Goal: Transaction & Acquisition: Purchase product/service

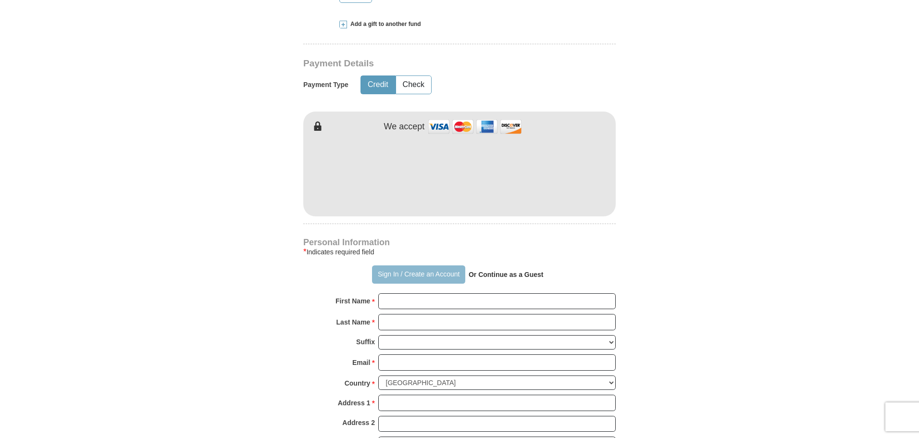
scroll to position [481, 0]
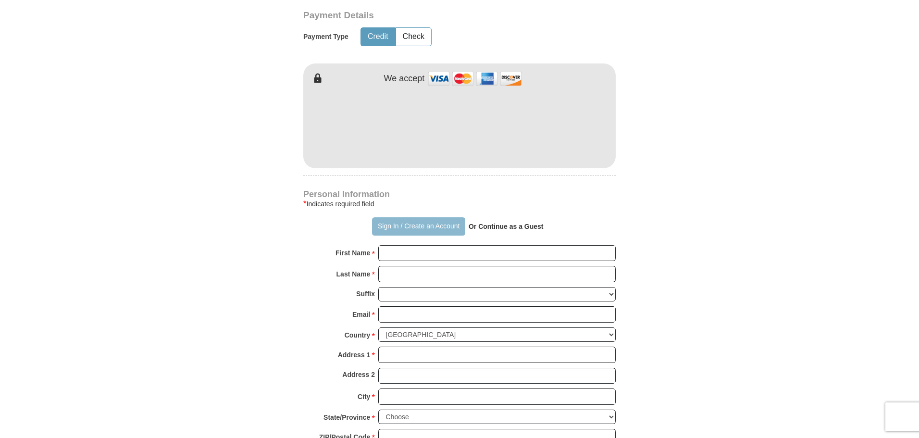
click at [407, 230] on button "Sign In / Create an Account" at bounding box center [418, 226] width 93 height 18
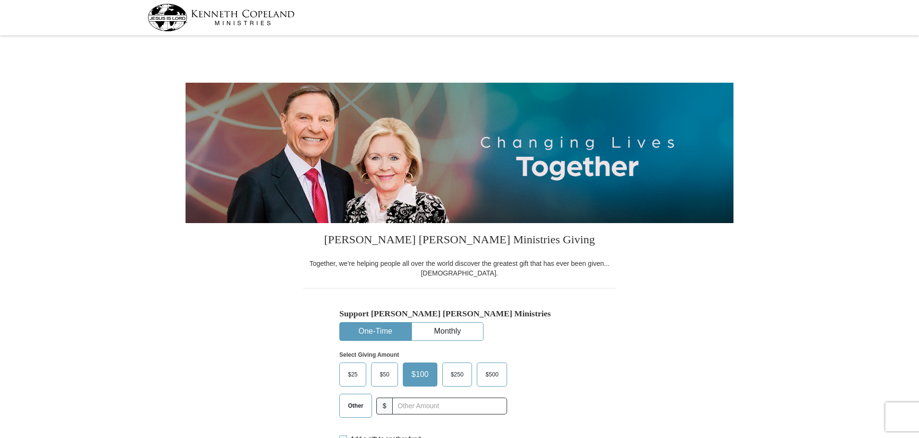
select select "[GEOGRAPHIC_DATA]"
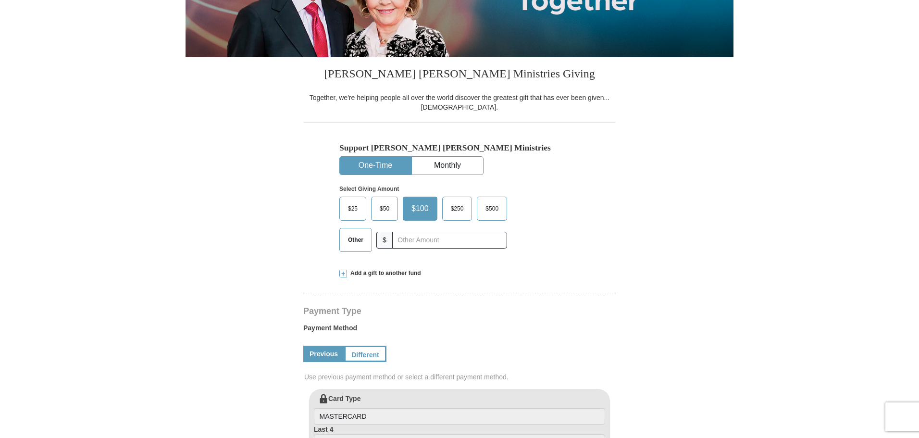
scroll to position [192, 0]
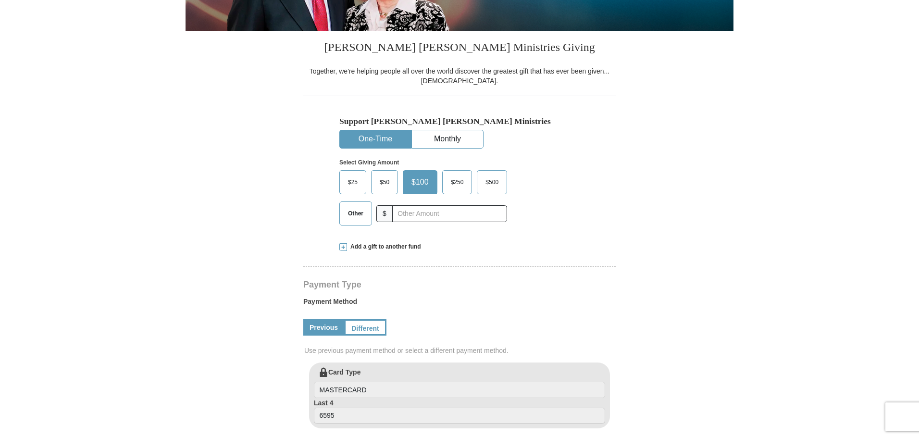
click at [340, 205] on label "Other" at bounding box center [356, 213] width 32 height 23
click at [0, 0] on input "Other" at bounding box center [0, 0] width 0 height 0
click at [373, 332] on link "Different" at bounding box center [364, 327] width 40 height 16
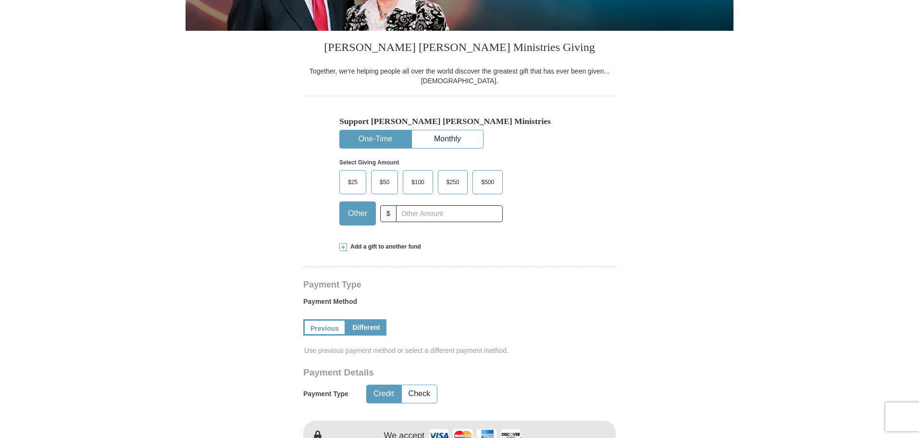
scroll to position [288, 0]
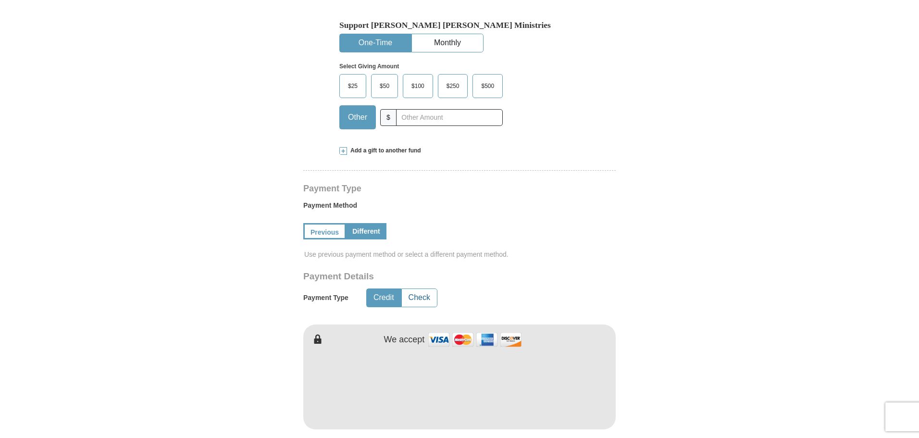
click at [428, 304] on button "Check" at bounding box center [419, 298] width 35 height 18
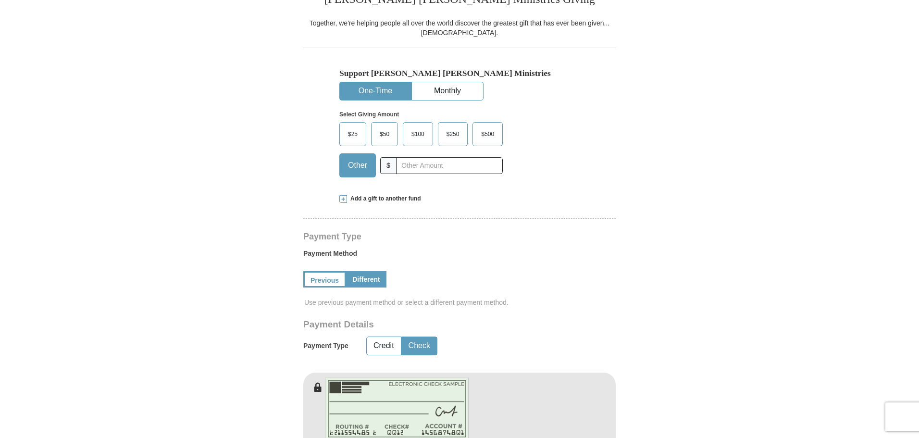
scroll to position [192, 0]
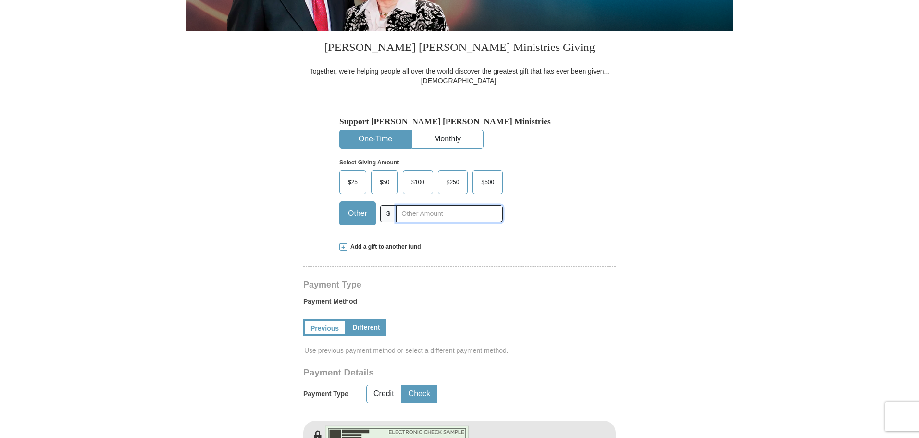
click at [488, 216] on input "text" at bounding box center [449, 213] width 107 height 17
type input "1636"
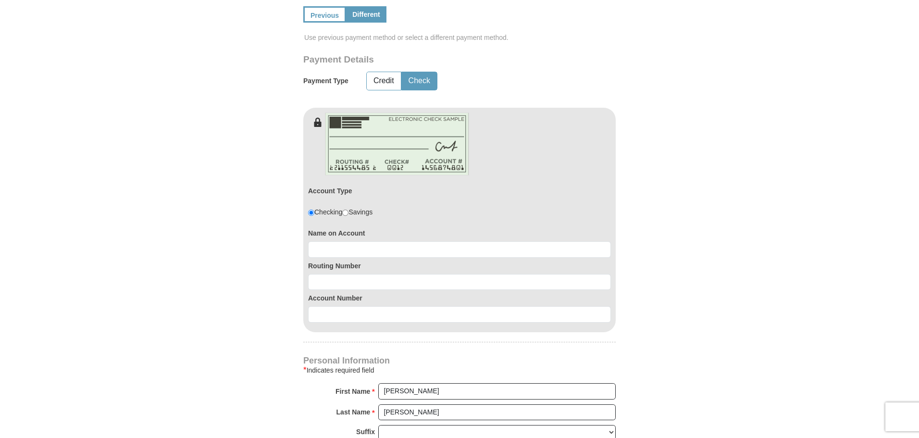
scroll to position [529, 0]
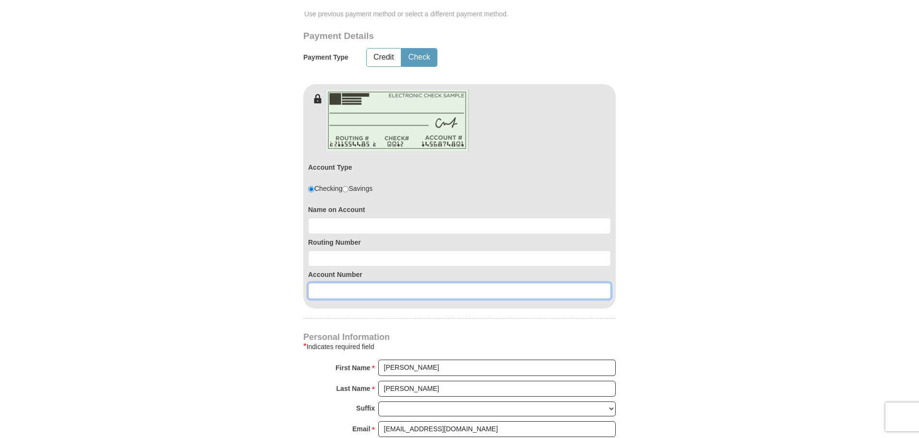
click at [344, 290] on input at bounding box center [459, 291] width 303 height 16
paste input "246755014"
type input "246755014"
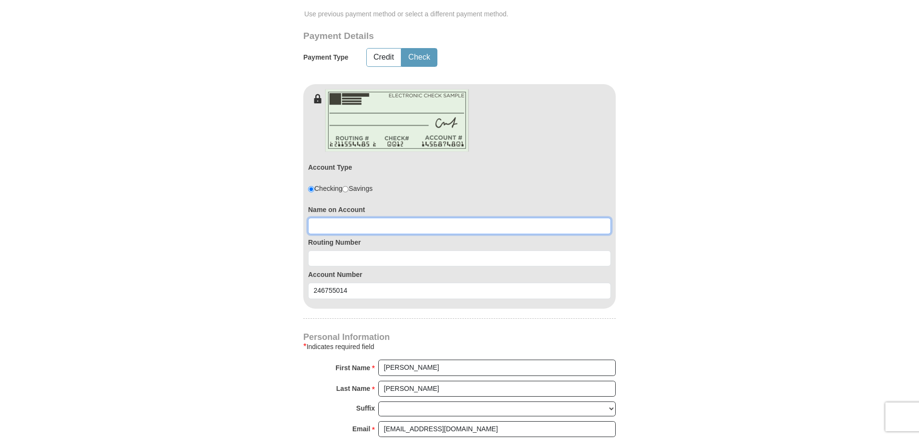
click at [327, 229] on input at bounding box center [459, 226] width 303 height 16
type input "[PERSON_NAME]"
type input "314089681"
click at [201, 233] on form "[PERSON_NAME] [PERSON_NAME] Ministries Giving Together, we're helping people al…" at bounding box center [460, 136] width 548 height 1252
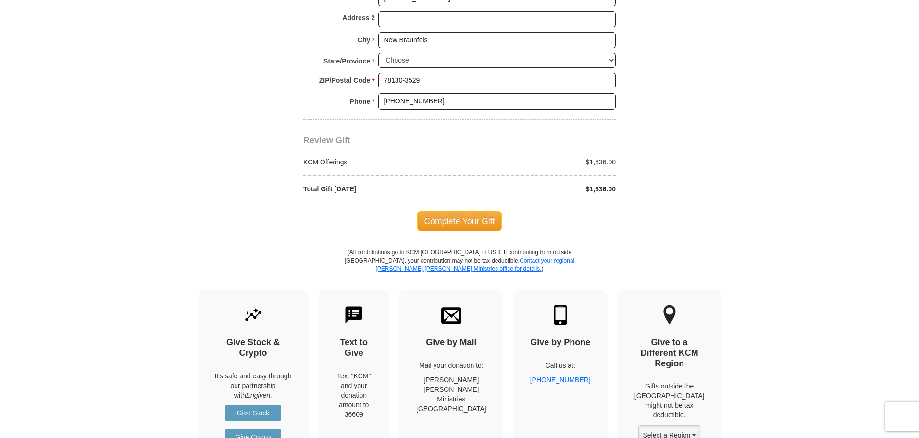
scroll to position [1010, 0]
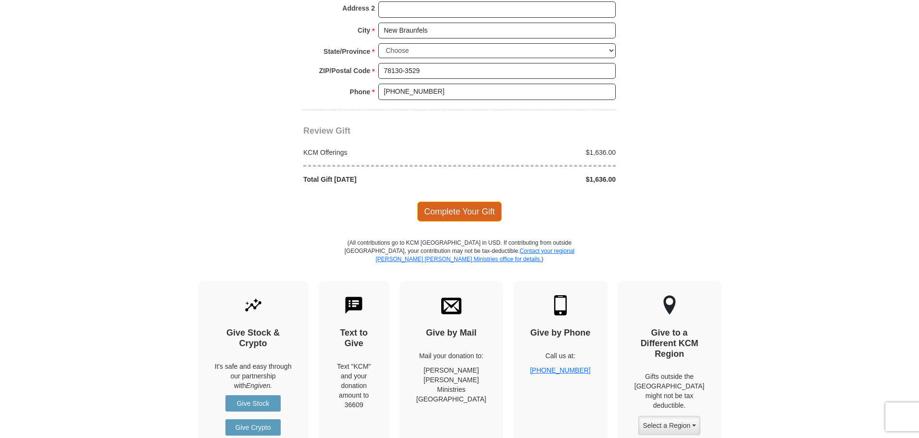
click at [488, 215] on span "Complete Your Gift" at bounding box center [459, 211] width 85 height 20
